Goal: Task Accomplishment & Management: Manage account settings

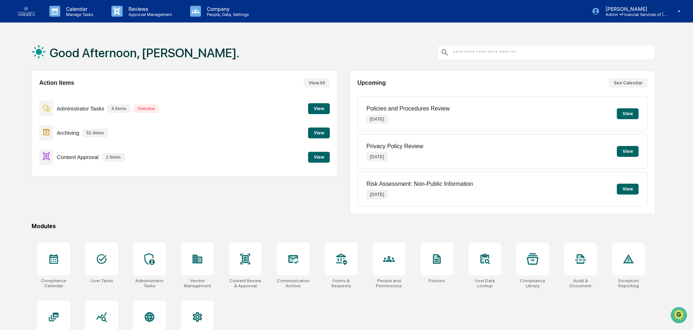
click at [317, 156] on button "View" at bounding box center [319, 157] width 22 height 11
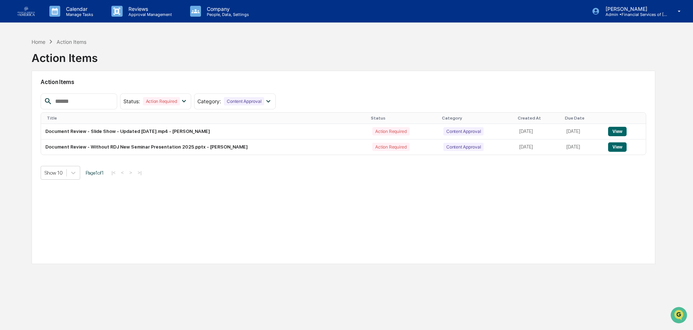
click at [619, 145] on button "View" at bounding box center [617, 147] width 18 height 9
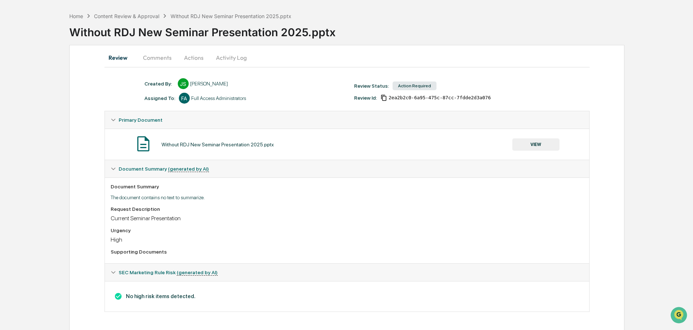
scroll to position [26, 0]
click at [544, 146] on button "VIEW" at bounding box center [535, 144] width 47 height 12
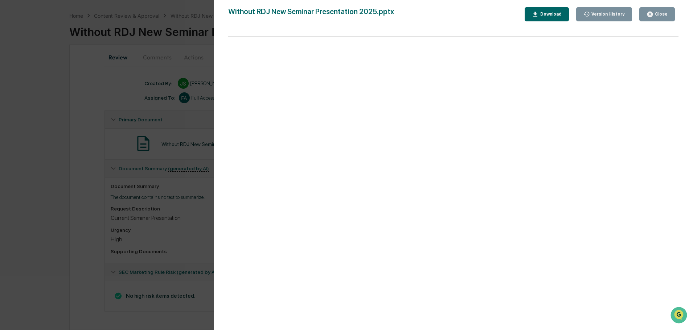
click at [551, 18] on button "Download" at bounding box center [546, 14] width 44 height 14
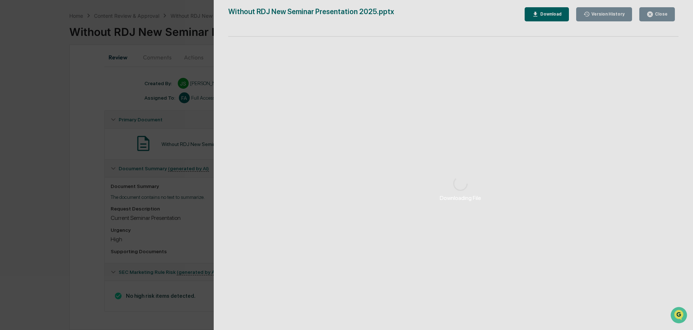
click at [543, 17] on div "Downloading File" at bounding box center [461, 189] width 494 height 378
click at [547, 12] on div "Downloading File" at bounding box center [461, 189] width 494 height 378
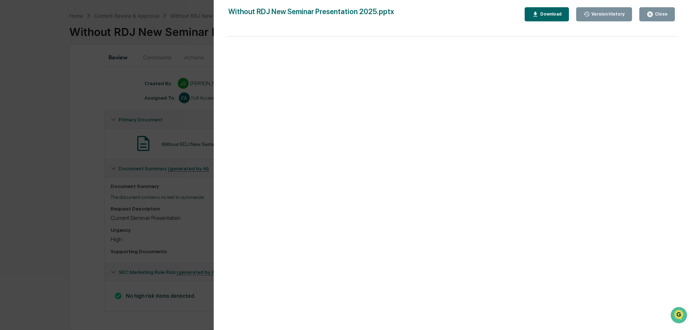
click at [661, 13] on div "Close" at bounding box center [660, 14] width 14 height 5
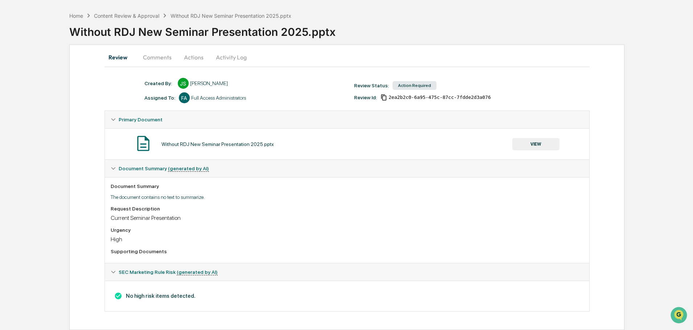
click at [182, 55] on button "Actions" at bounding box center [193, 57] width 33 height 17
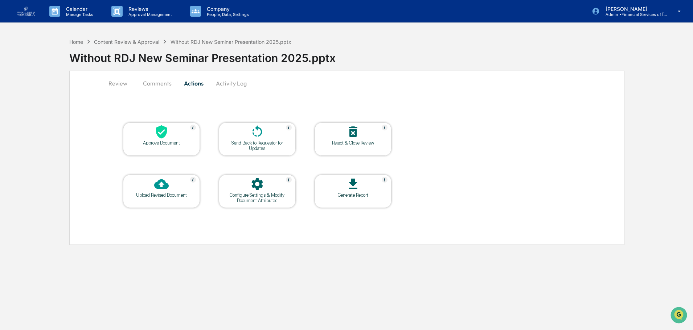
scroll to position [0, 0]
click at [257, 141] on div "Send Back to Requestor for Updates" at bounding box center [257, 145] width 65 height 11
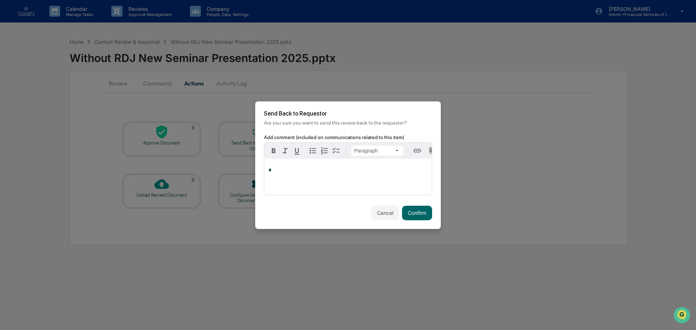
click at [300, 184] on div "*" at bounding box center [348, 177] width 168 height 36
click at [404, 215] on button "Confirm" at bounding box center [417, 213] width 30 height 15
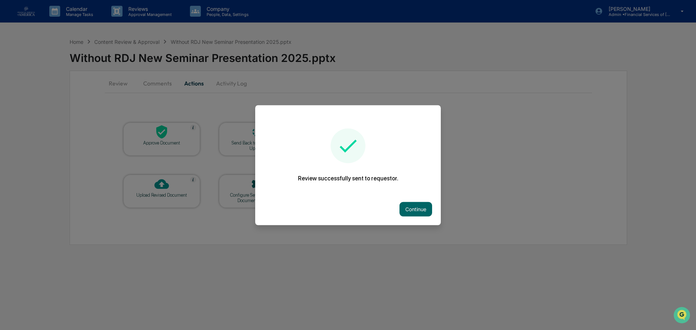
click at [424, 212] on button "Continue" at bounding box center [416, 209] width 33 height 15
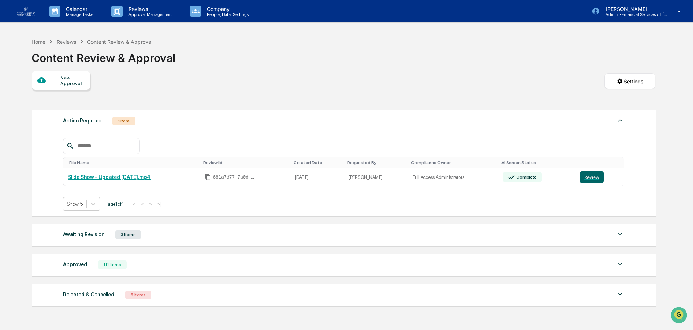
click at [591, 176] on button "Review" at bounding box center [592, 178] width 24 height 12
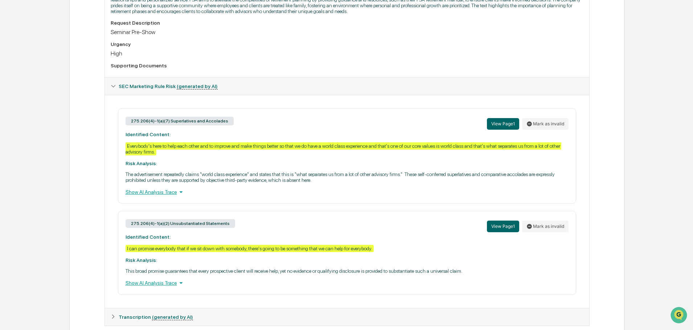
scroll to position [63, 0]
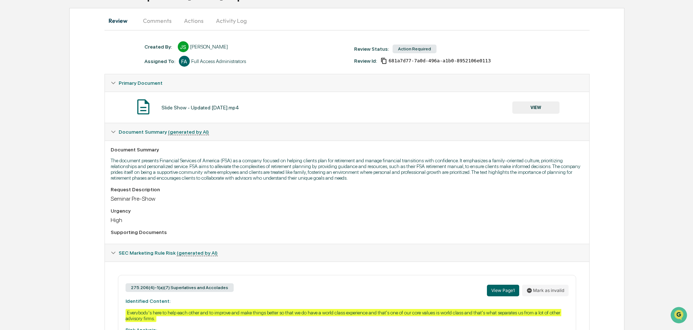
click at [535, 102] on button "VIEW" at bounding box center [535, 108] width 47 height 12
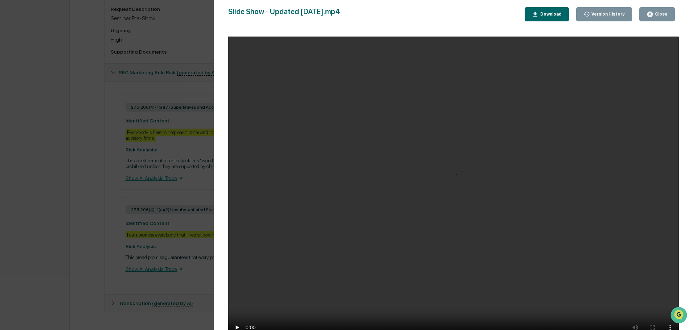
scroll to position [244, 0]
click at [641, 311] on video "Your browser does not support the video tag." at bounding box center [453, 191] width 450 height 309
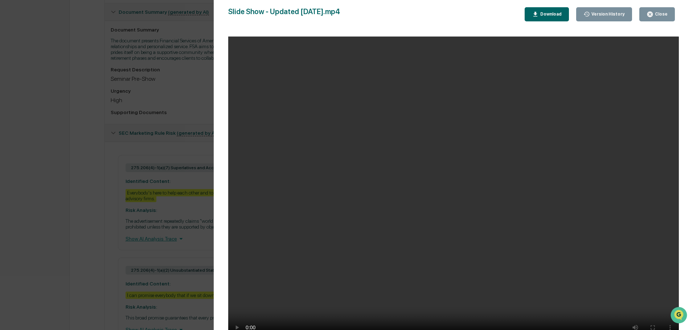
click at [587, 318] on video "Your browser does not support the video tag." at bounding box center [453, 191] width 450 height 309
click at [629, 315] on video "Your browser does not support the video tag." at bounding box center [453, 191] width 450 height 309
click at [655, 316] on video "Your browser does not support the video tag." at bounding box center [453, 191] width 450 height 309
drag, startPoint x: 663, startPoint y: 11, endPoint x: 615, endPoint y: 61, distance: 69.5
click at [663, 11] on button "Close" at bounding box center [657, 14] width 36 height 14
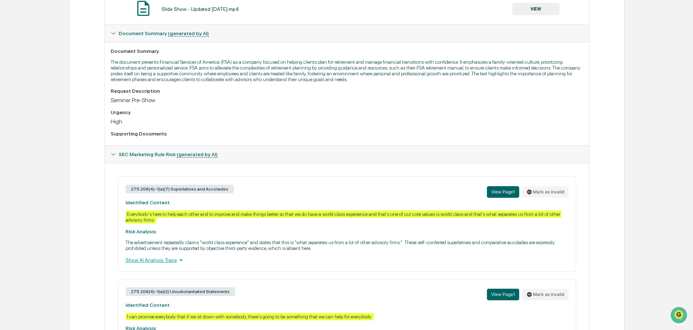
scroll to position [223, 0]
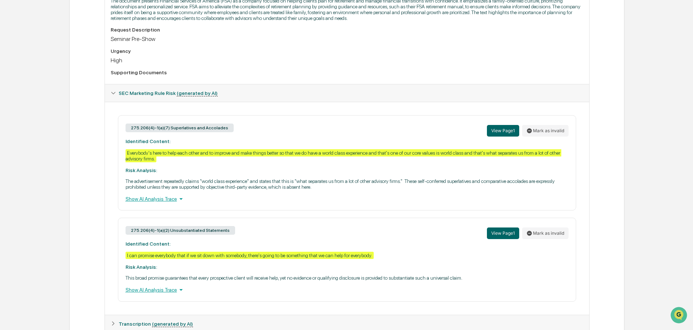
click at [502, 132] on button "View Page 1" at bounding box center [503, 131] width 32 height 12
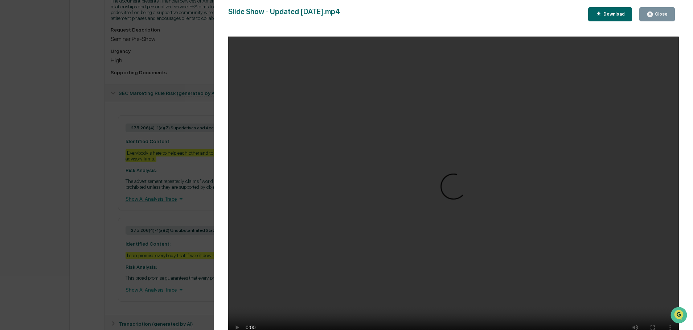
scroll to position [183, 0]
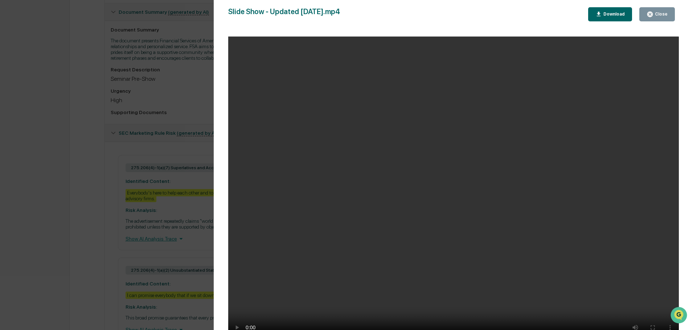
click at [22, 227] on div "Version History [DATE] 02:55 PM [PERSON_NAME] Slide Show - Updated [DATE].mp4 C…" at bounding box center [346, 165] width 693 height 330
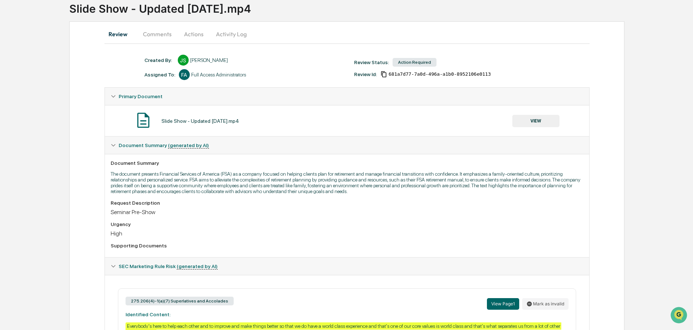
scroll to position [0, 0]
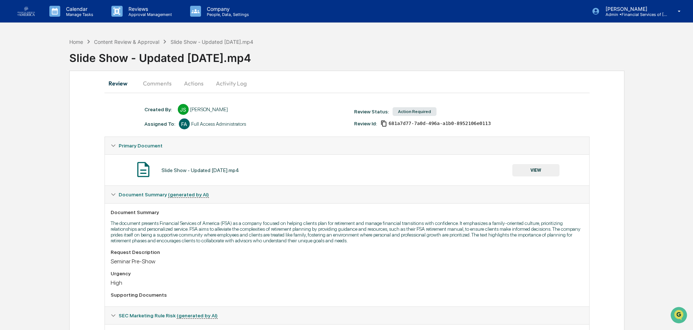
drag, startPoint x: 604, startPoint y: 61, endPoint x: 599, endPoint y: 64, distance: 5.4
click at [604, 61] on div "Slide Show - Updated [DATE].mp4" at bounding box center [380, 55] width 623 height 19
click at [111, 43] on div "Content Review & Approval" at bounding box center [126, 42] width 65 height 6
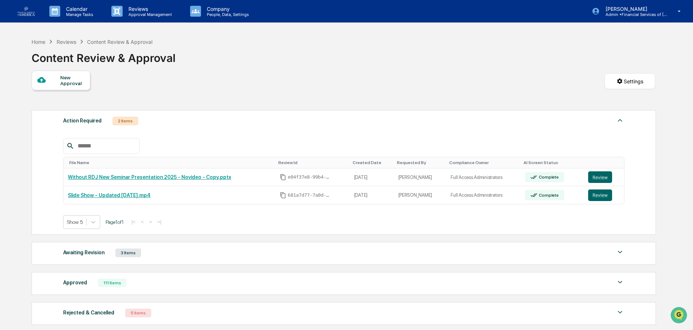
click at [598, 176] on button "Review" at bounding box center [600, 178] width 24 height 12
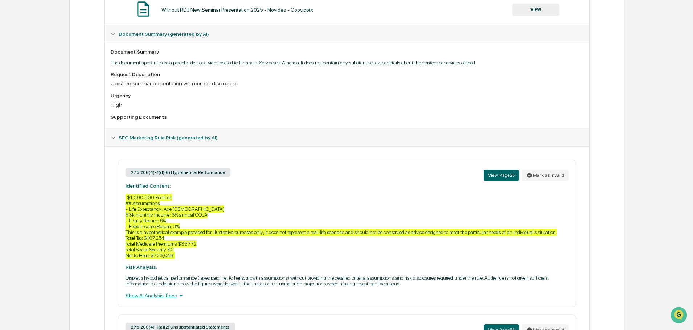
scroll to position [100, 0]
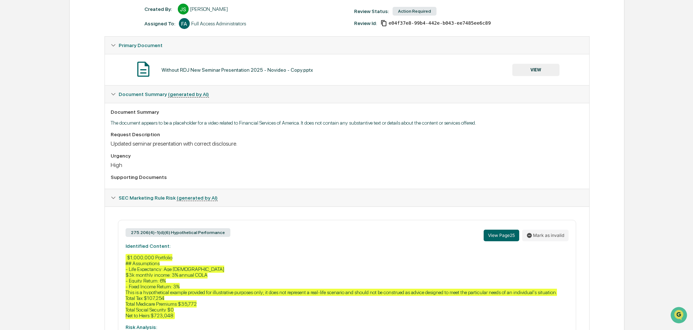
click at [527, 69] on button "VIEW" at bounding box center [535, 70] width 47 height 12
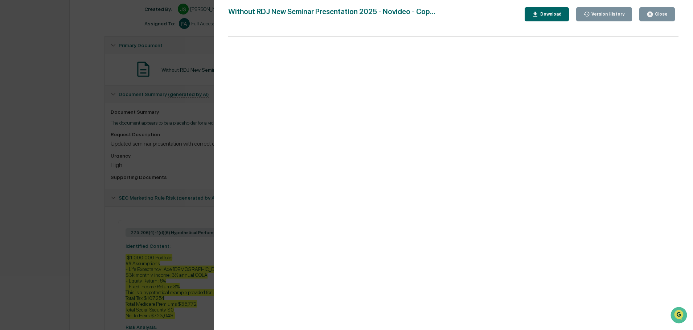
click at [549, 12] on div "Download" at bounding box center [550, 14] width 23 height 5
